Goal: Task Accomplishment & Management: Use online tool/utility

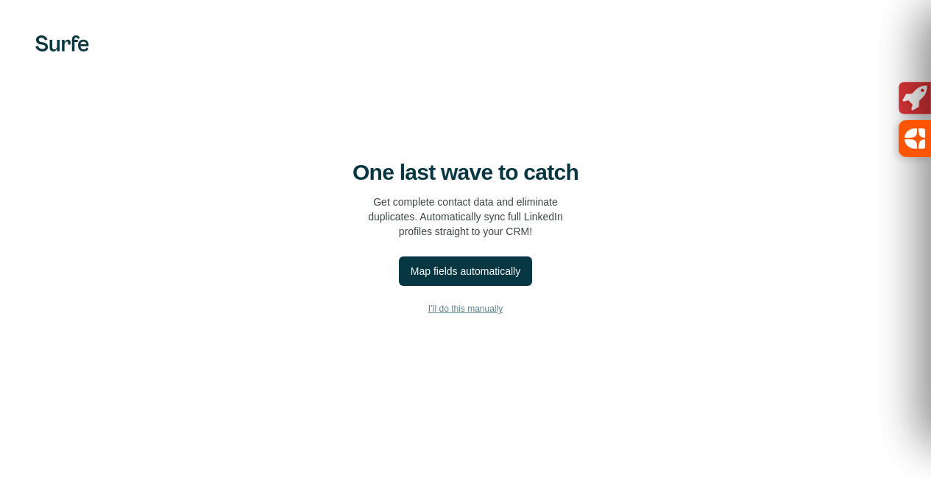
click at [429, 315] on span "I’ll do this manually" at bounding box center [466, 308] width 74 height 13
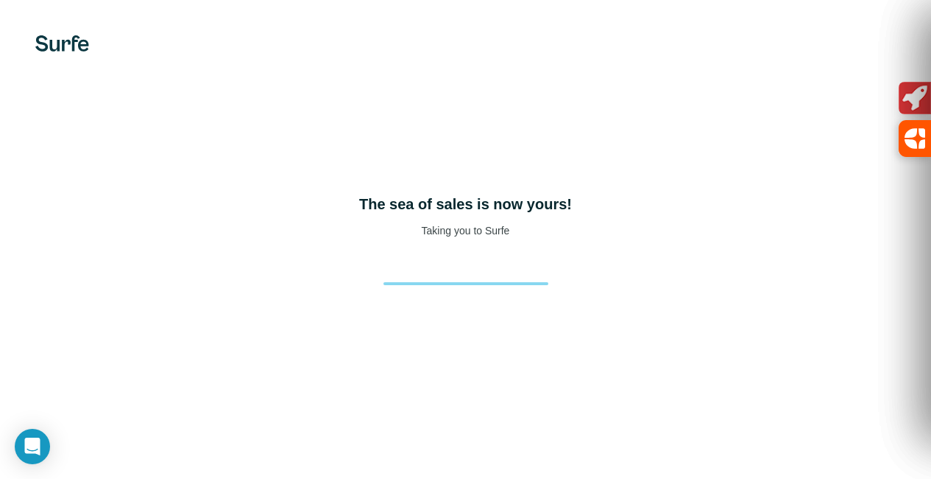
click at [59, 47] on img at bounding box center [62, 43] width 54 height 16
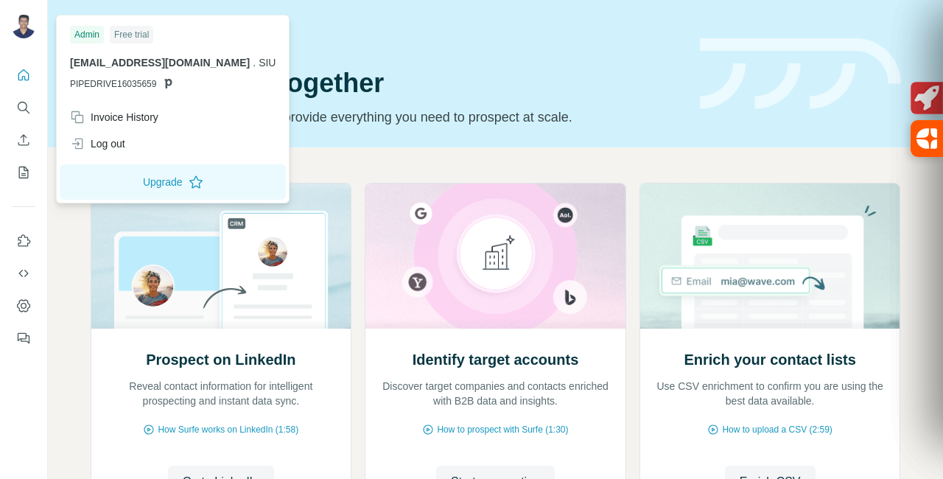
click at [24, 18] on img at bounding box center [24, 27] width 24 height 24
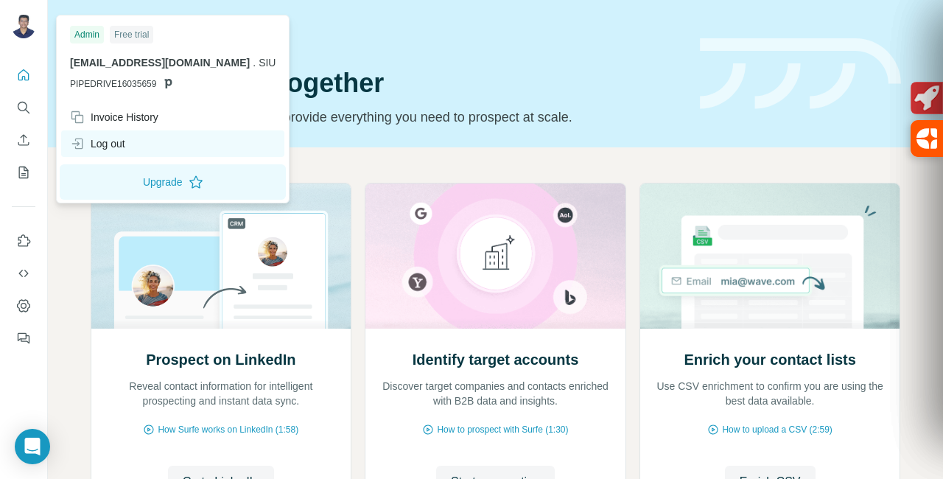
click at [137, 145] on div "Log out" at bounding box center [172, 143] width 223 height 27
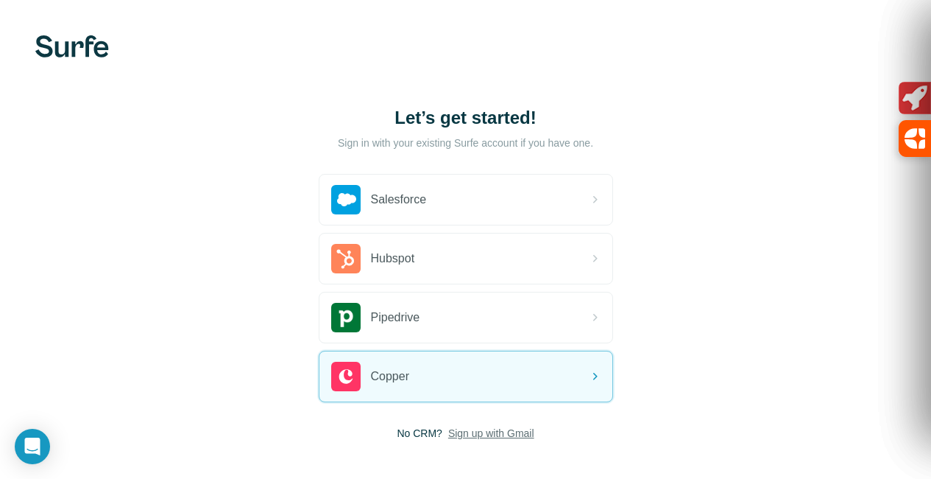
click at [448, 429] on span "Sign up with Gmail" at bounding box center [491, 433] width 86 height 15
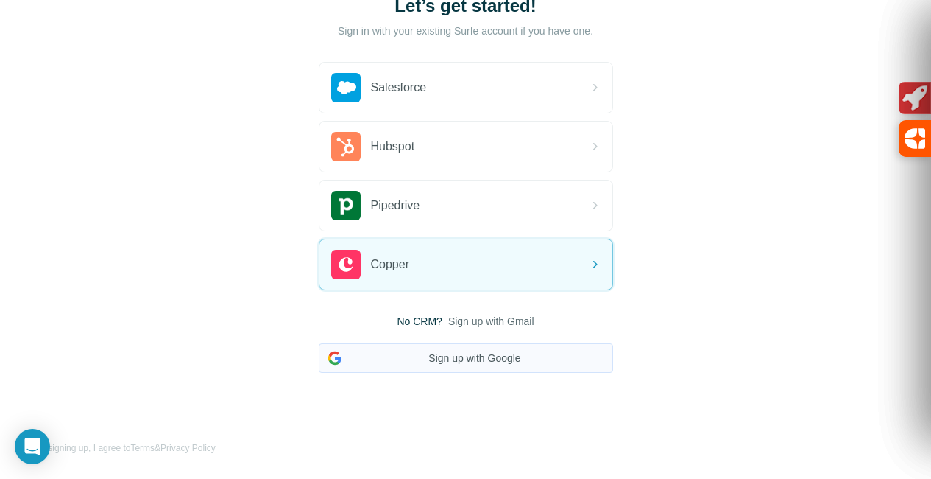
click at [319, 359] on button "Sign up with Google" at bounding box center [466, 357] width 295 height 29
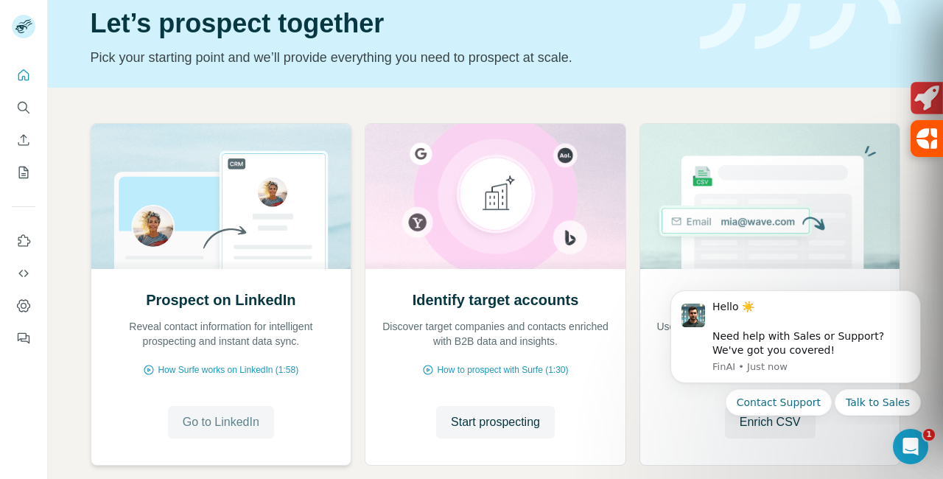
click at [230, 428] on span "Go to LinkedIn" at bounding box center [221, 422] width 77 height 18
